Goal: Information Seeking & Learning: Learn about a topic

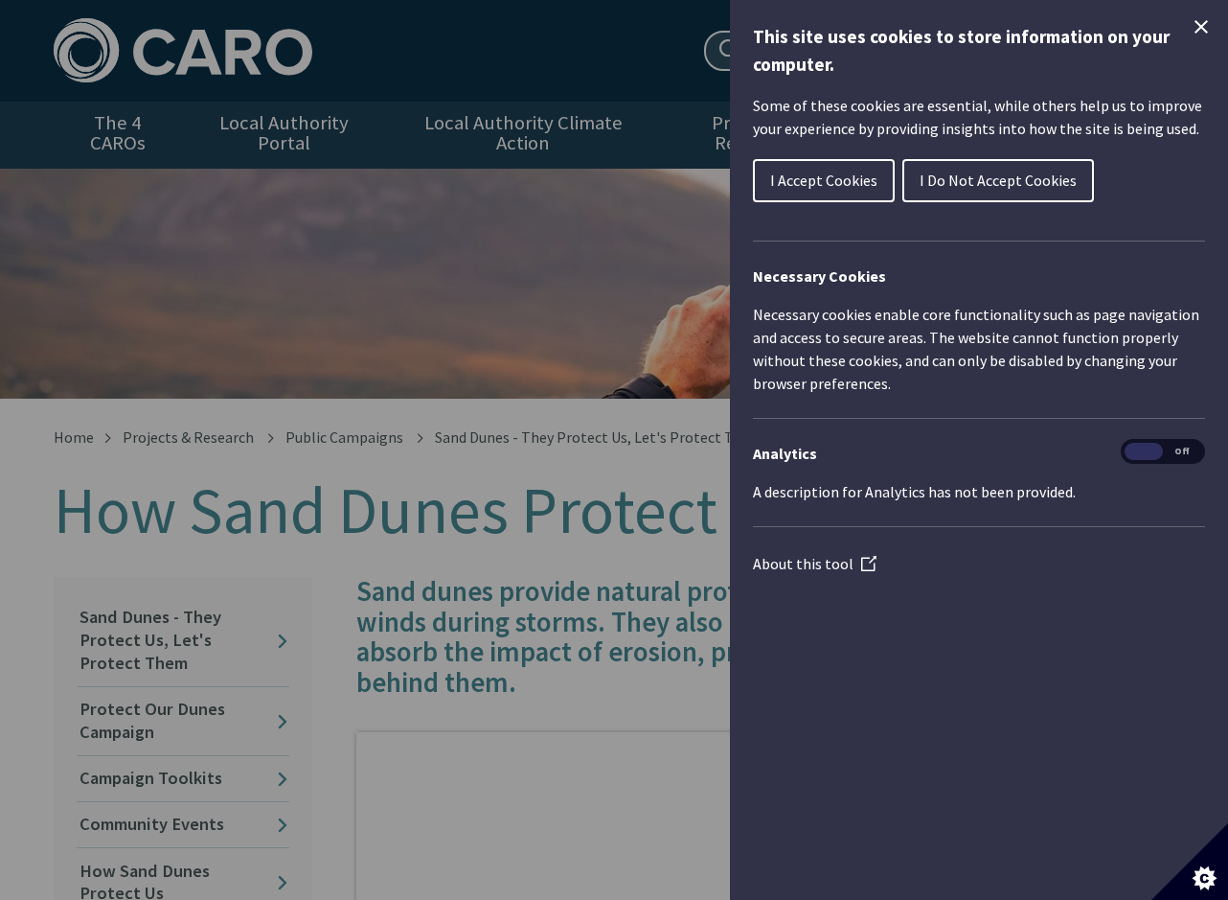
click at [432, 287] on div "Cookie preferences" at bounding box center [614, 450] width 1228 height 900
click at [1200, 23] on icon "Close Cookie Control" at bounding box center [1201, 26] width 23 height 23
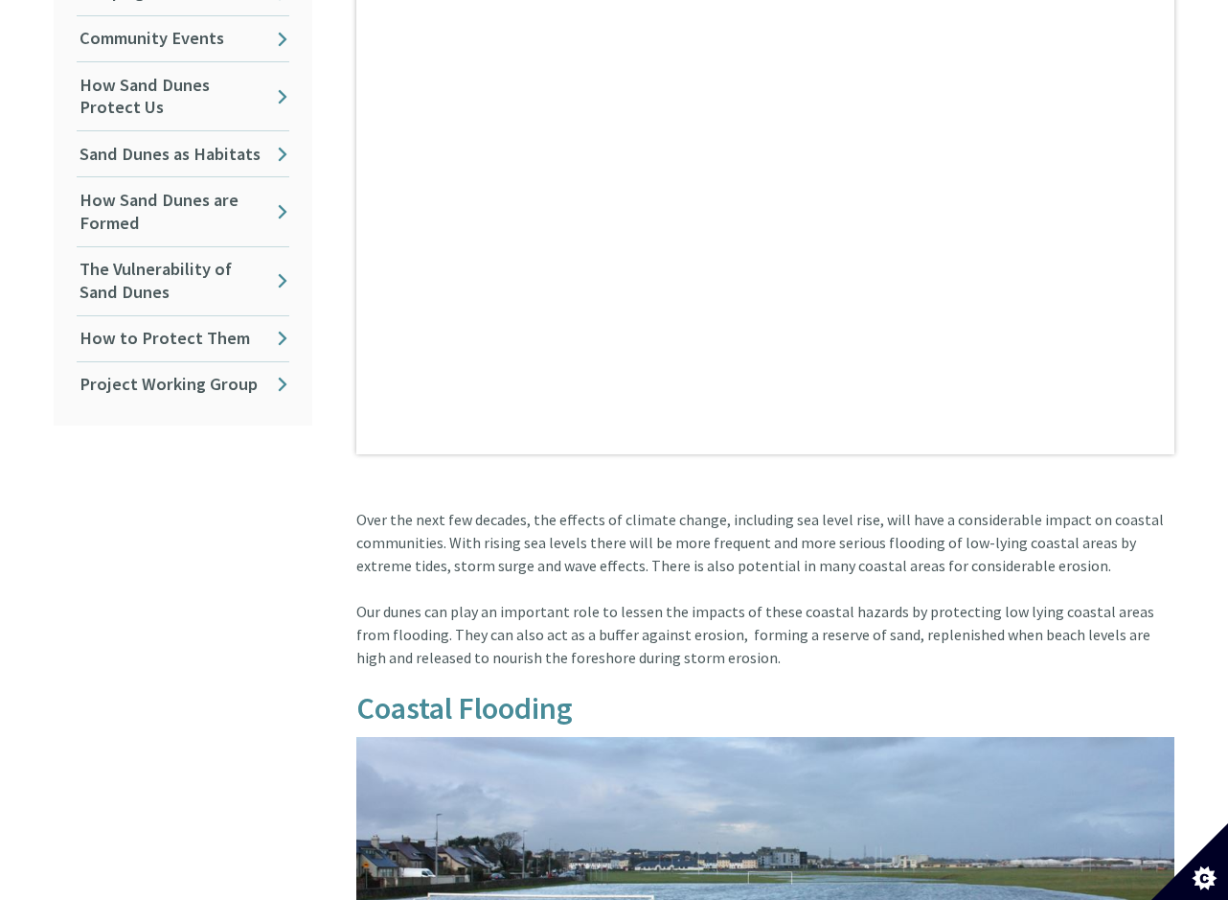
scroll to position [690, 0]
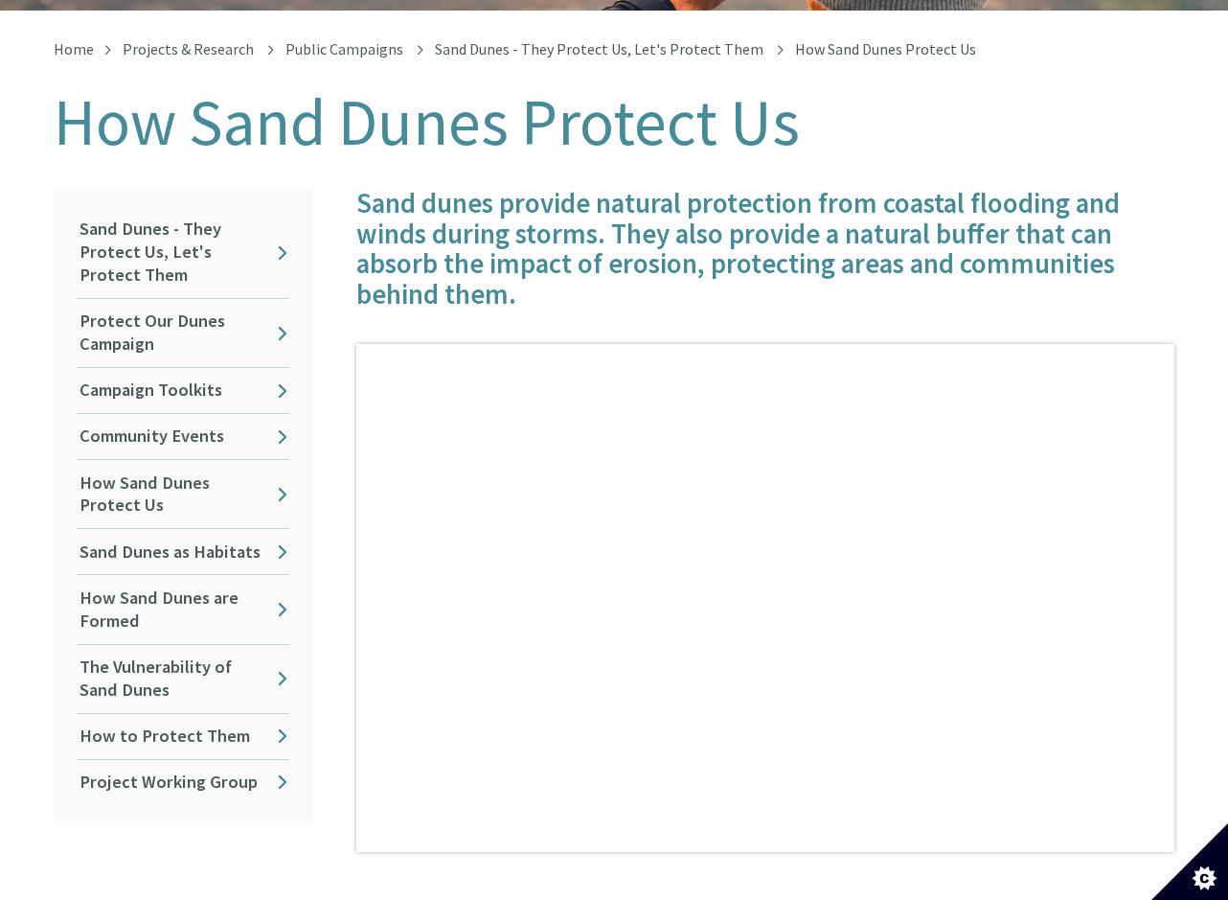
scroll to position [479, 0]
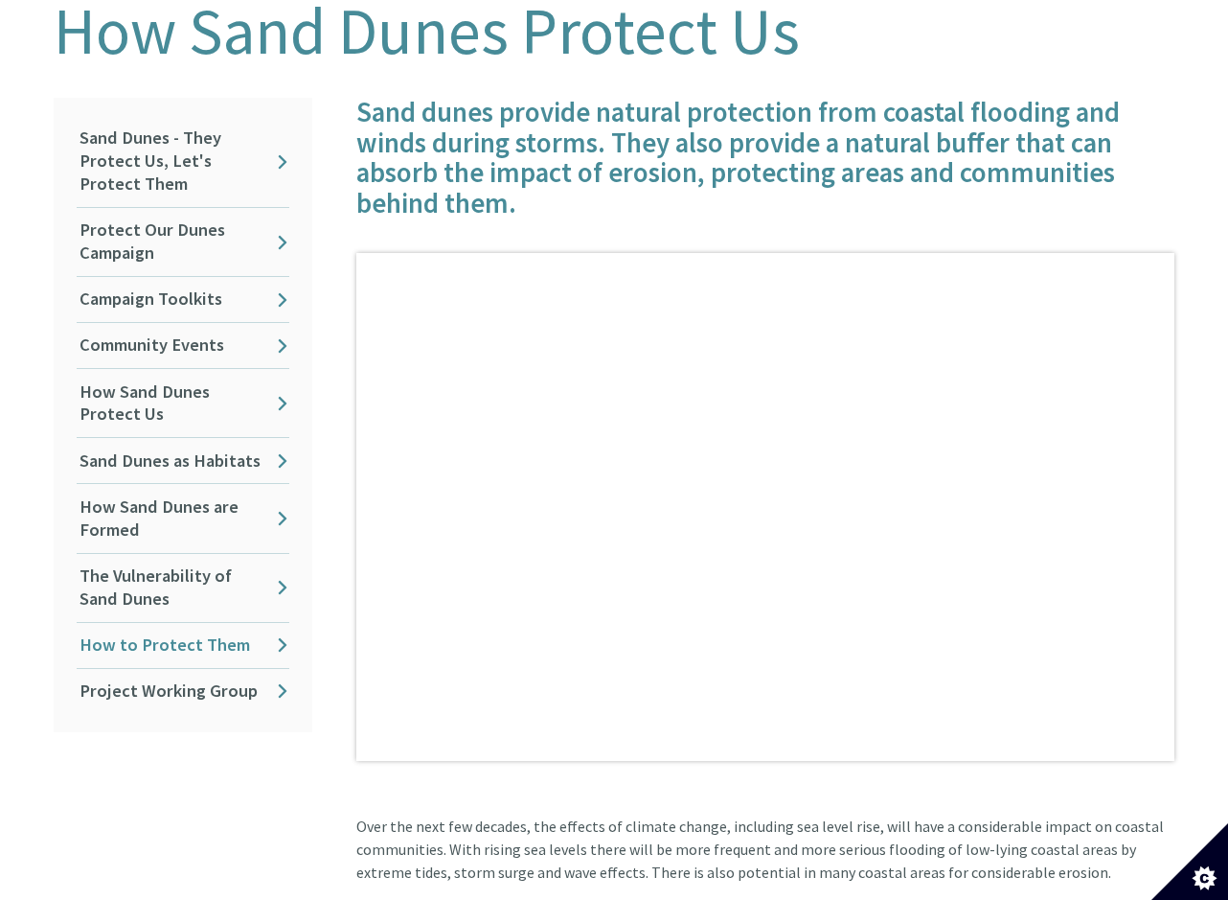
click at [184, 623] on link "How to Protect Them" at bounding box center [183, 645] width 213 height 45
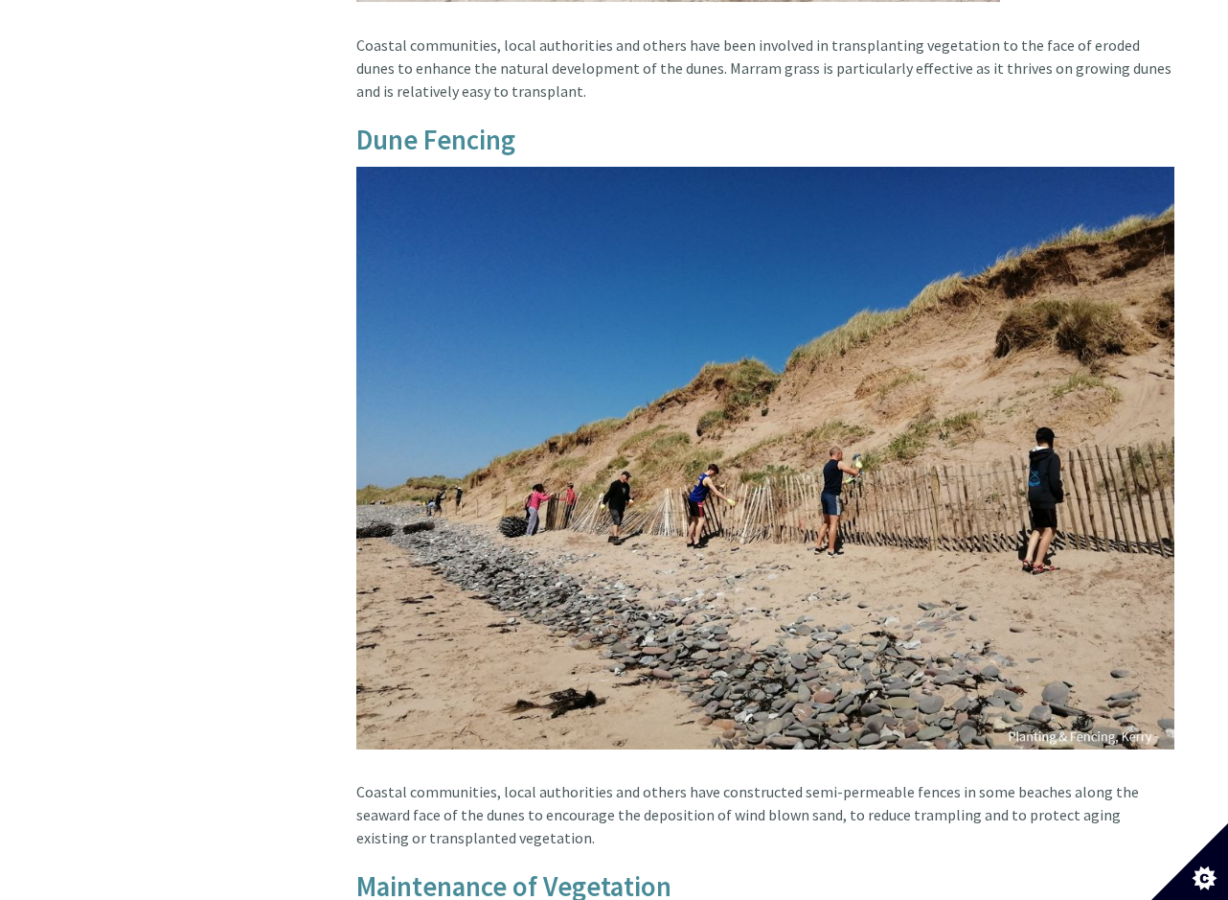
scroll to position [3449, 0]
